Goal: Task Accomplishment & Management: Use online tool/utility

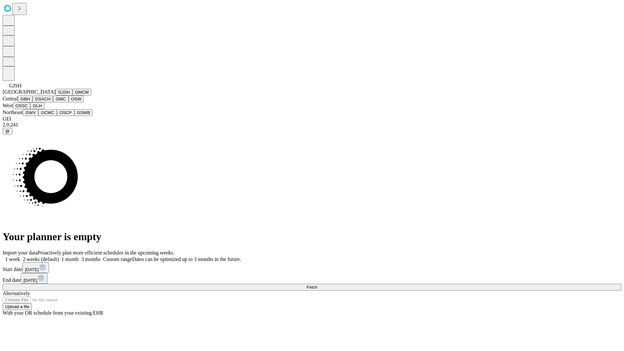
click at [56, 96] on button "GJSH" at bounding box center [64, 92] width 17 height 7
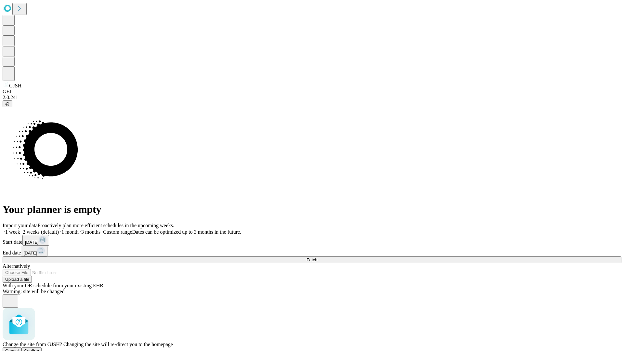
click at [39, 349] on span "Confirm" at bounding box center [31, 351] width 15 height 5
click at [79, 229] on label "1 month" at bounding box center [69, 232] width 20 height 6
click at [317, 257] on span "Fetch" at bounding box center [312, 259] width 11 height 5
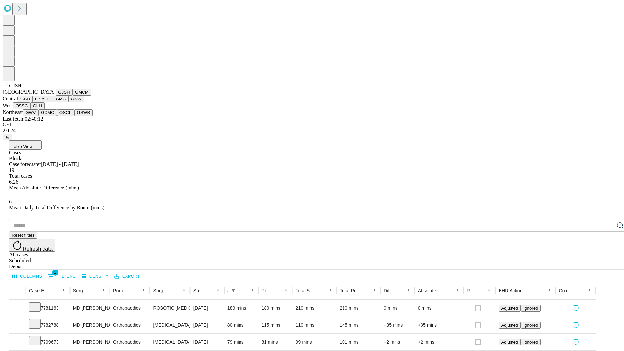
click at [73, 96] on button "GMCM" at bounding box center [82, 92] width 19 height 7
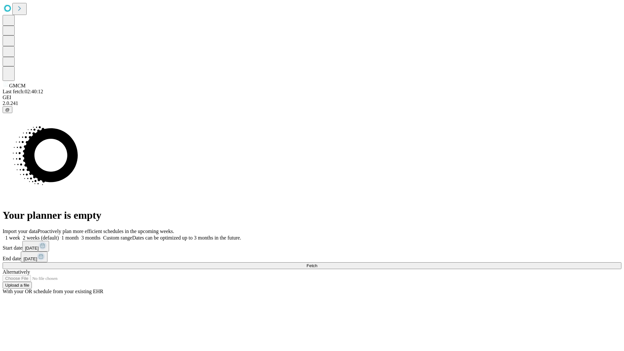
click at [317, 263] on span "Fetch" at bounding box center [312, 265] width 11 height 5
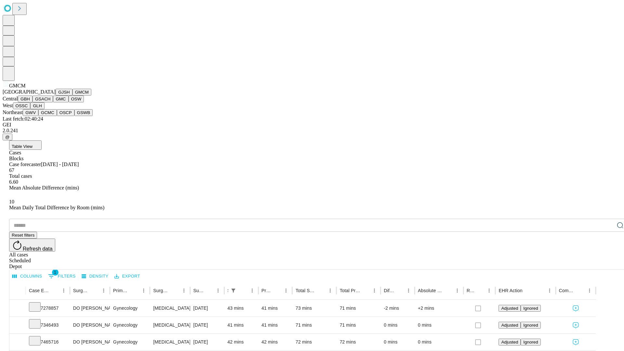
click at [33, 102] on button "GBH" at bounding box center [25, 99] width 15 height 7
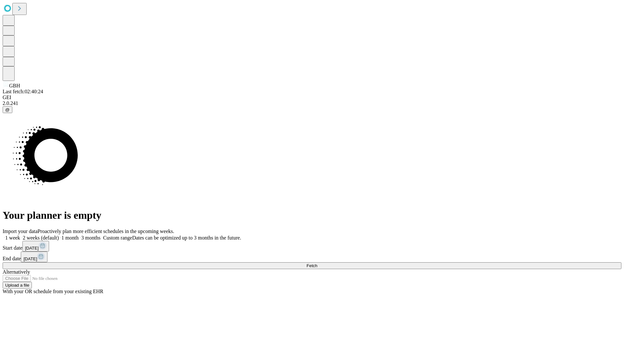
click at [317, 263] on span "Fetch" at bounding box center [312, 265] width 11 height 5
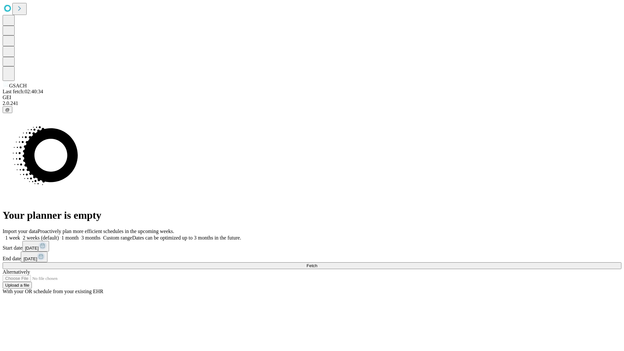
click at [79, 235] on label "1 month" at bounding box center [69, 238] width 20 height 6
click at [317, 263] on span "Fetch" at bounding box center [312, 265] width 11 height 5
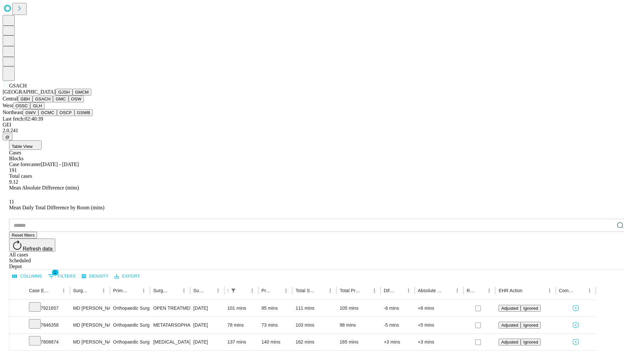
click at [53, 102] on button "GMC" at bounding box center [60, 99] width 15 height 7
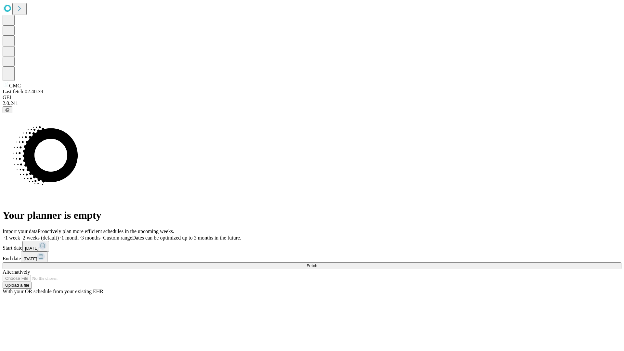
click at [79, 235] on label "1 month" at bounding box center [69, 238] width 20 height 6
click at [317, 263] on span "Fetch" at bounding box center [312, 265] width 11 height 5
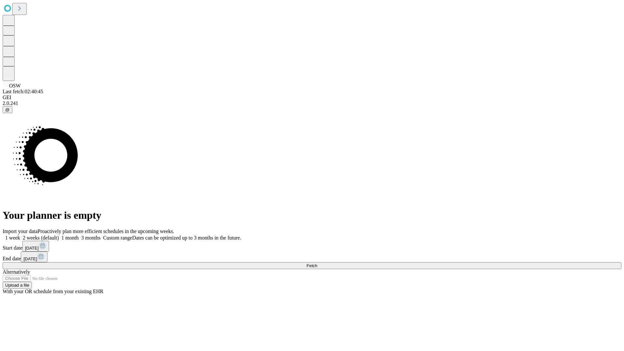
click at [79, 235] on label "1 month" at bounding box center [69, 238] width 20 height 6
click at [317, 263] on span "Fetch" at bounding box center [312, 265] width 11 height 5
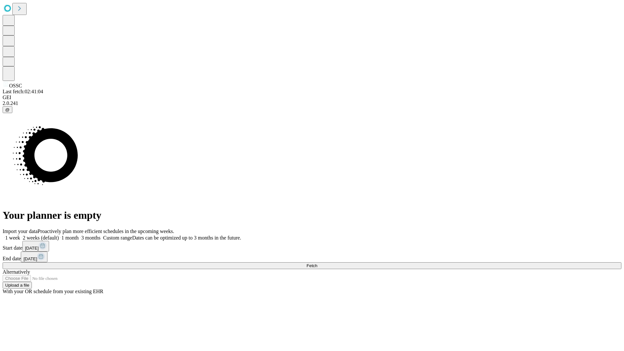
click at [79, 235] on label "1 month" at bounding box center [69, 238] width 20 height 6
click at [317, 263] on span "Fetch" at bounding box center [312, 265] width 11 height 5
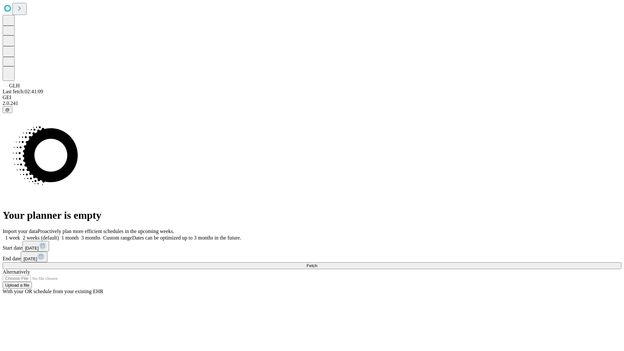
click at [79, 235] on label "1 month" at bounding box center [69, 238] width 20 height 6
click at [317, 263] on span "Fetch" at bounding box center [312, 265] width 11 height 5
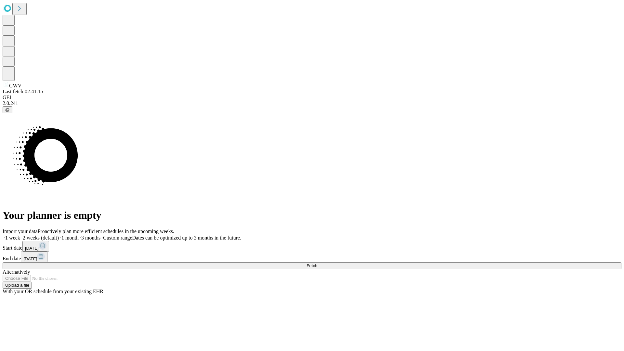
click at [79, 235] on label "1 month" at bounding box center [69, 238] width 20 height 6
click at [317, 263] on span "Fetch" at bounding box center [312, 265] width 11 height 5
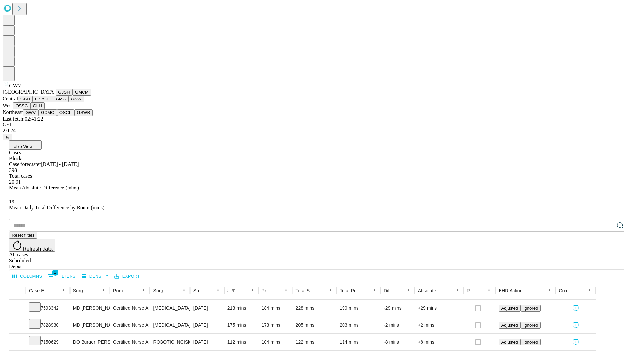
click at [50, 116] on button "GCMC" at bounding box center [47, 112] width 19 height 7
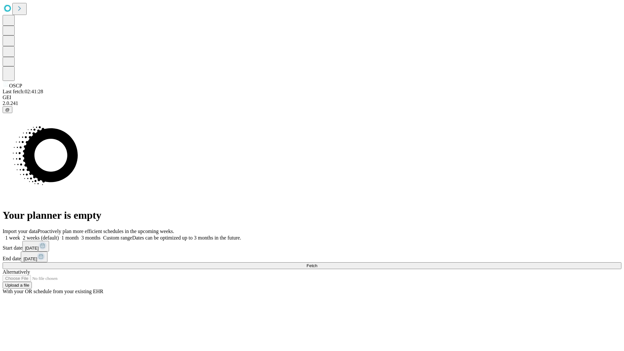
click at [79, 235] on label "1 month" at bounding box center [69, 238] width 20 height 6
click at [317, 263] on span "Fetch" at bounding box center [312, 265] width 11 height 5
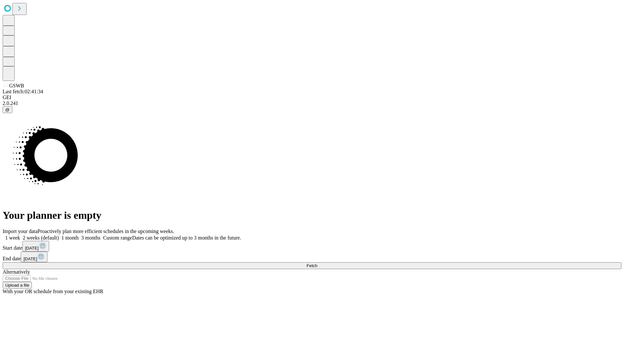
click at [79, 235] on label "1 month" at bounding box center [69, 238] width 20 height 6
click at [317, 263] on span "Fetch" at bounding box center [312, 265] width 11 height 5
